Goal: Task Accomplishment & Management: Manage account settings

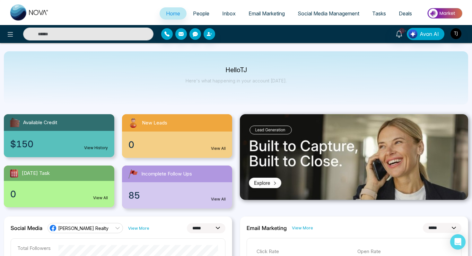
select select "*"
click at [202, 11] on span "People" at bounding box center [201, 13] width 16 height 6
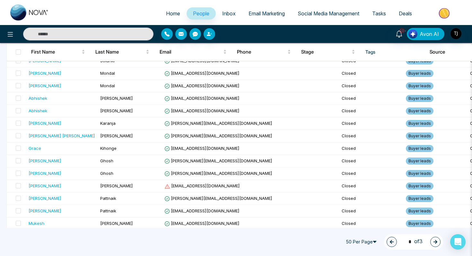
scroll to position [528, 0]
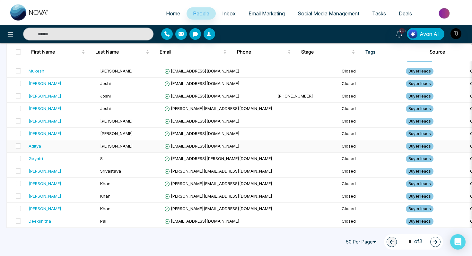
click at [121, 150] on td "Kumar" at bounding box center [130, 146] width 64 height 13
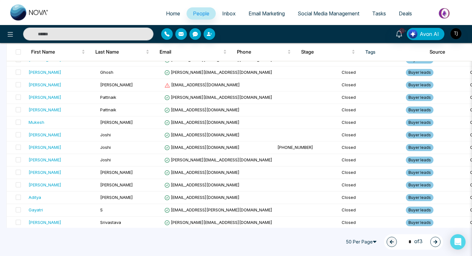
scroll to position [528, 0]
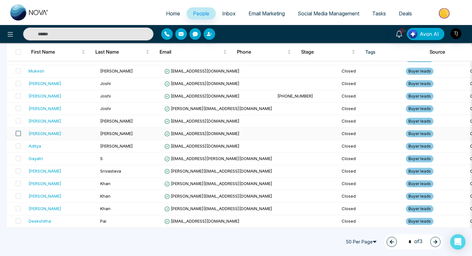
click at [20, 133] on span at bounding box center [18, 133] width 5 height 5
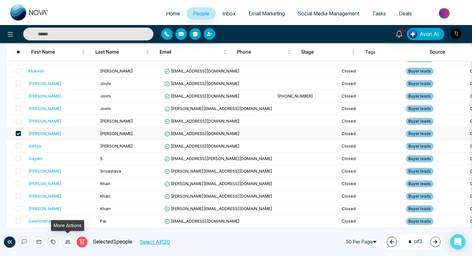
click at [69, 244] on div at bounding box center [67, 241] width 11 height 11
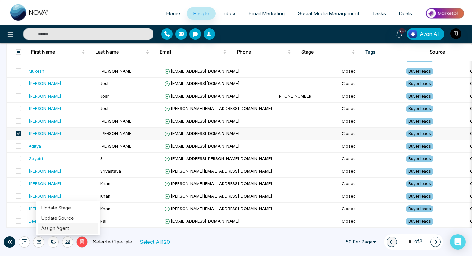
click at [69, 231] on link "Assign Agent" at bounding box center [55, 228] width 28 height 5
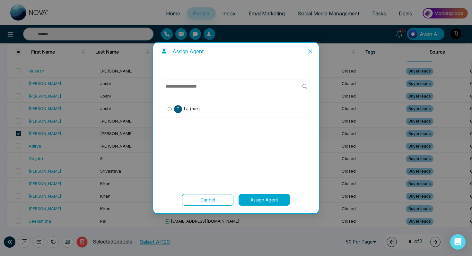
click at [310, 50] on icon "close" at bounding box center [309, 51] width 5 height 5
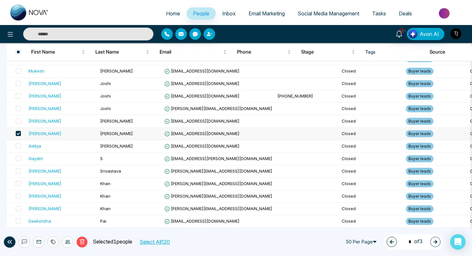
click at [459, 34] on img "button" at bounding box center [455, 33] width 11 height 11
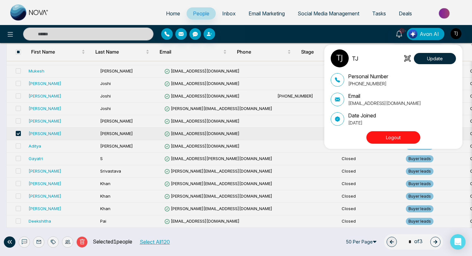
click at [394, 143] on button "Logout" at bounding box center [393, 137] width 54 height 13
